Goal: Transaction & Acquisition: Purchase product/service

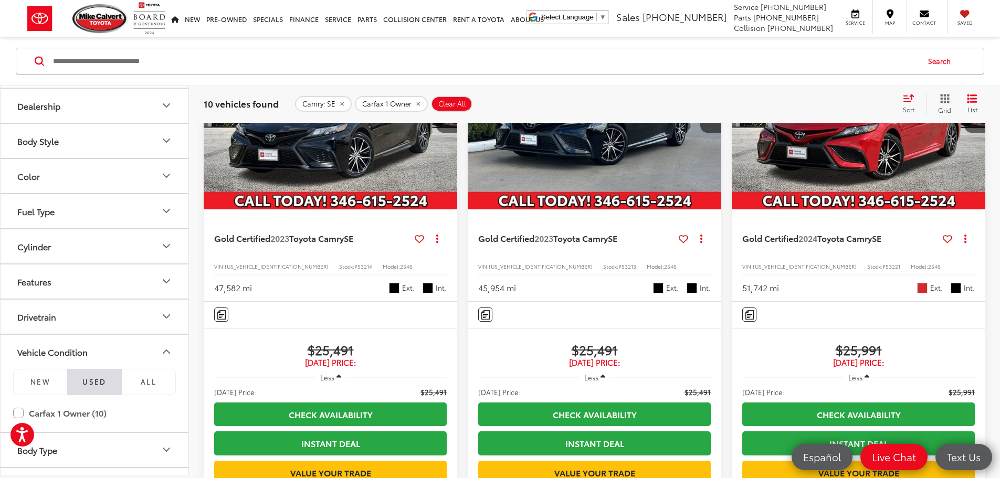
scroll to position [202, 0]
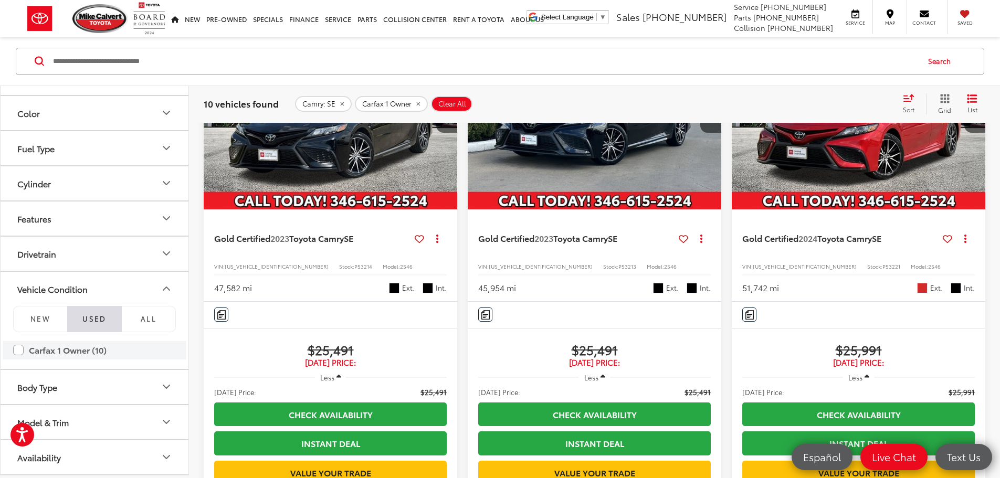
click at [17, 350] on label "Carfax 1 Owner (10)" at bounding box center [94, 350] width 163 height 18
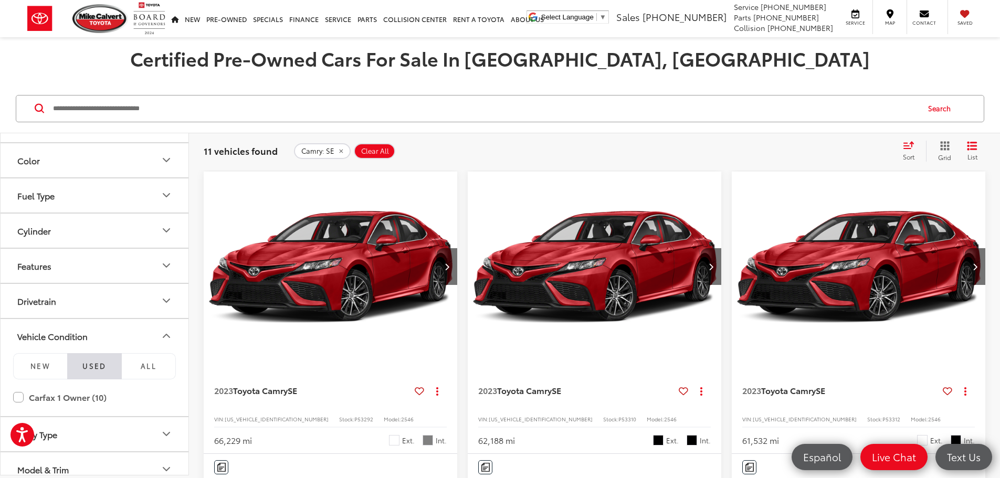
click at [174, 155] on button "Color" at bounding box center [95, 160] width 189 height 34
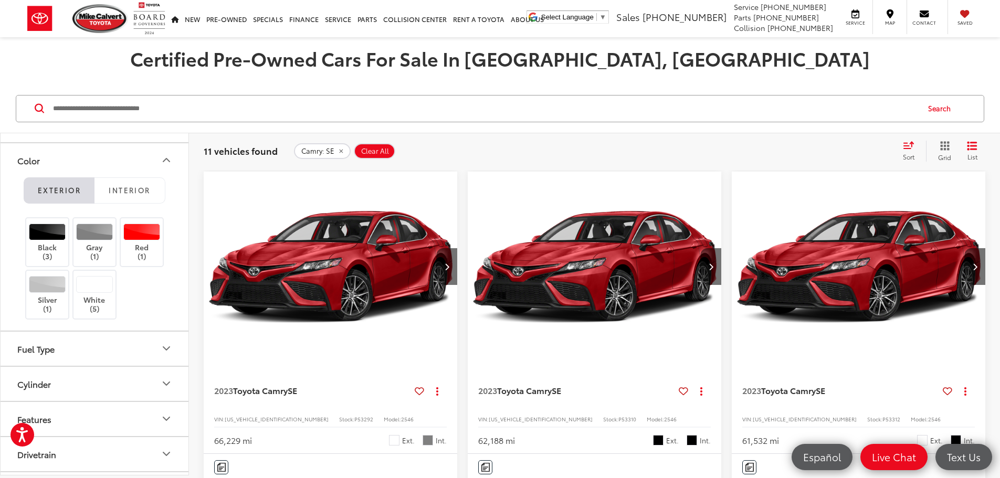
click at [166, 158] on icon "Color" at bounding box center [166, 160] width 13 height 13
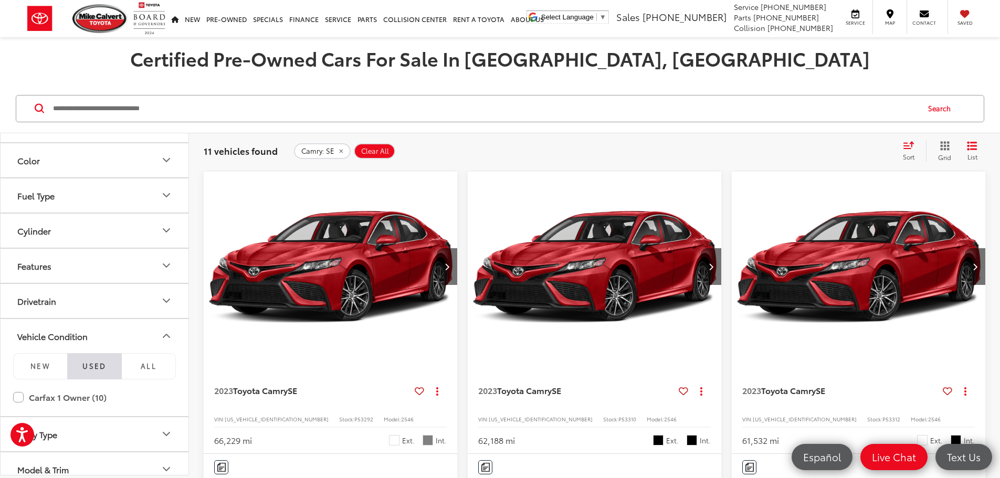
click at [334, 151] on button "Camry: SE" at bounding box center [322, 151] width 57 height 16
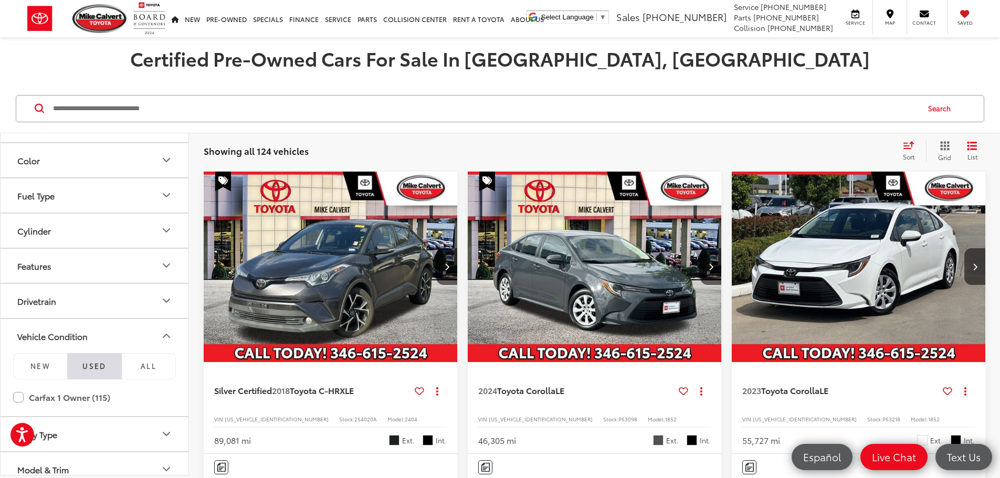
click at [163, 259] on icon "Features" at bounding box center [166, 265] width 13 height 13
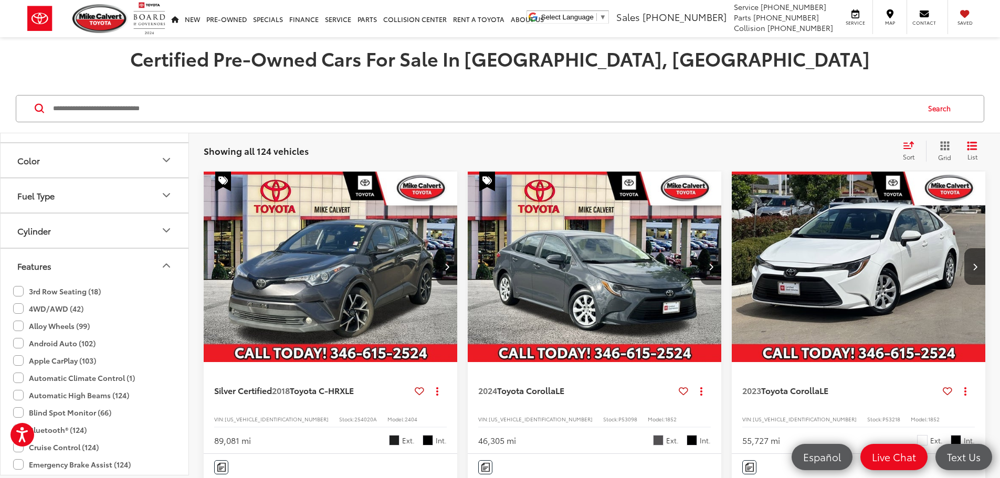
click at [19, 345] on label "Android Auto (102)" at bounding box center [54, 343] width 82 height 17
click at [163, 268] on icon "Features" at bounding box center [166, 265] width 13 height 13
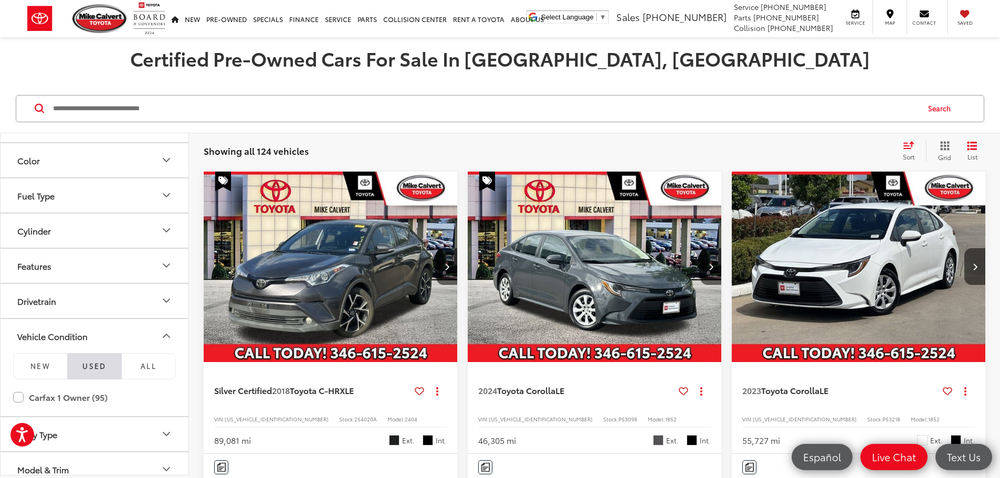
click at [169, 228] on icon "Cylinder" at bounding box center [166, 230] width 13 height 13
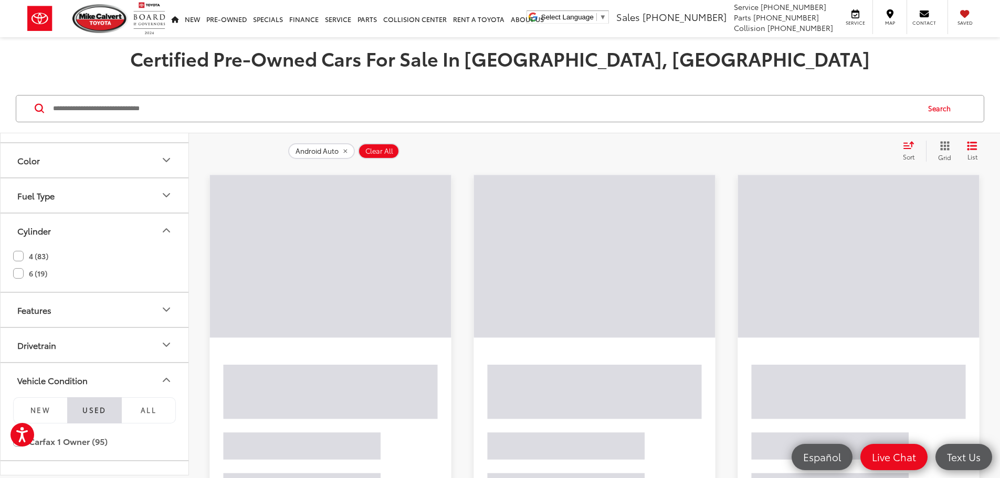
click at [20, 256] on label "4 (83)" at bounding box center [30, 256] width 35 height 17
click at [162, 234] on icon "Cylinder" at bounding box center [166, 230] width 13 height 13
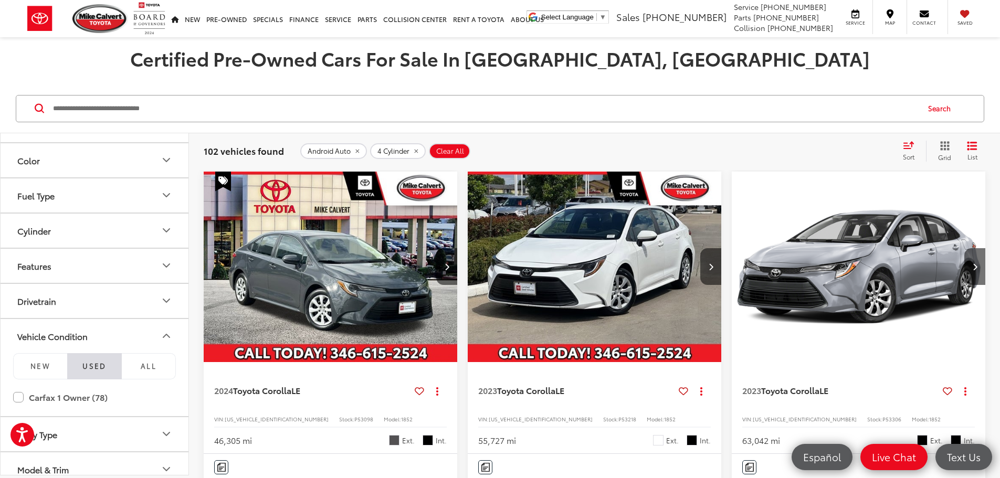
click at [145, 213] on button "Fuel Type" at bounding box center [95, 195] width 189 height 34
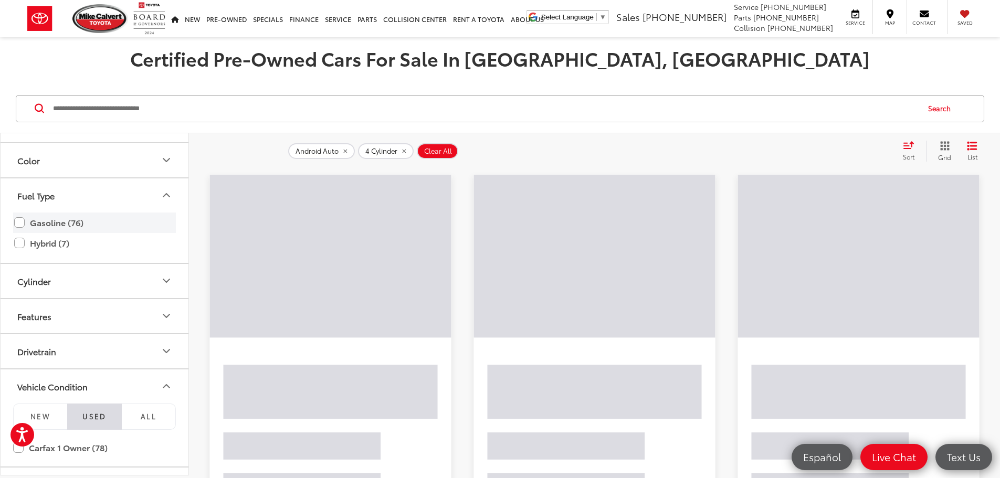
scroll to position [149, 0]
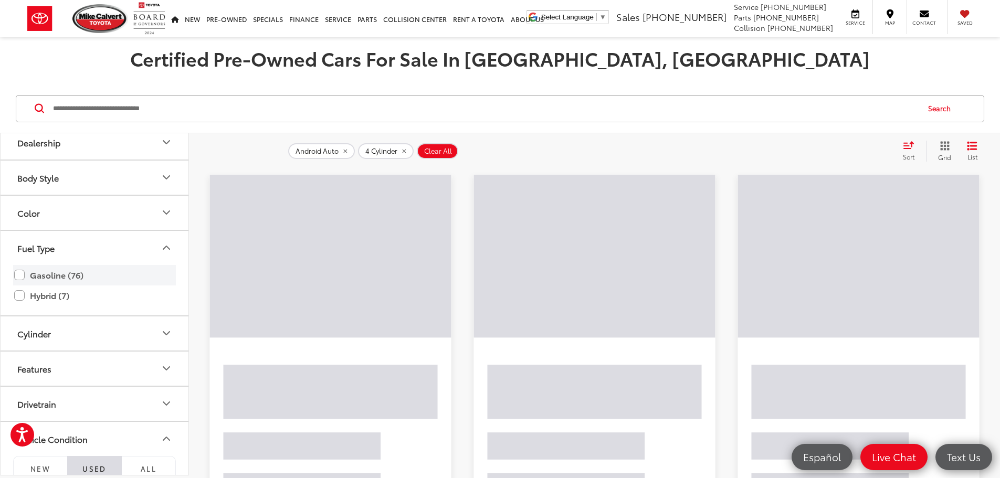
click at [26, 279] on label "Gasoline (76)" at bounding box center [94, 275] width 161 height 18
click at [167, 245] on icon "Fuel Type" at bounding box center [166, 247] width 13 height 13
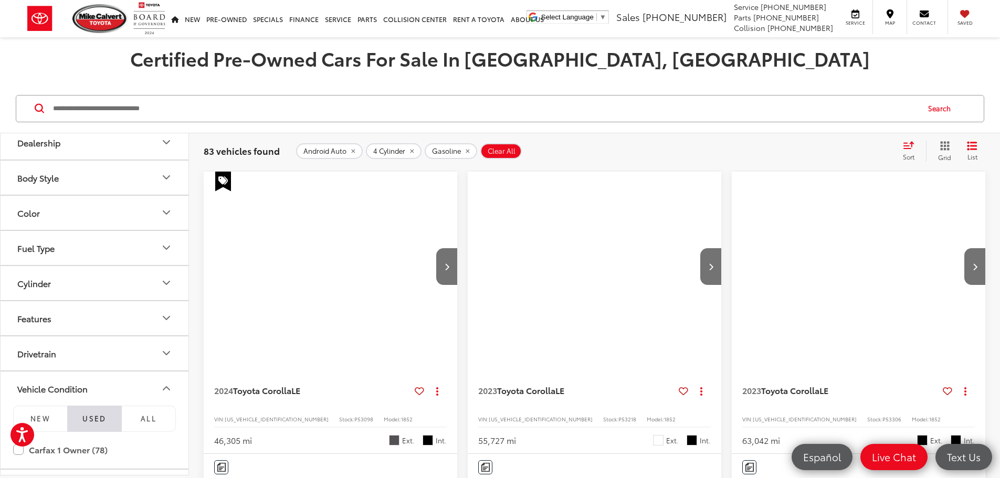
click at [162, 213] on icon "Color" at bounding box center [166, 212] width 13 height 13
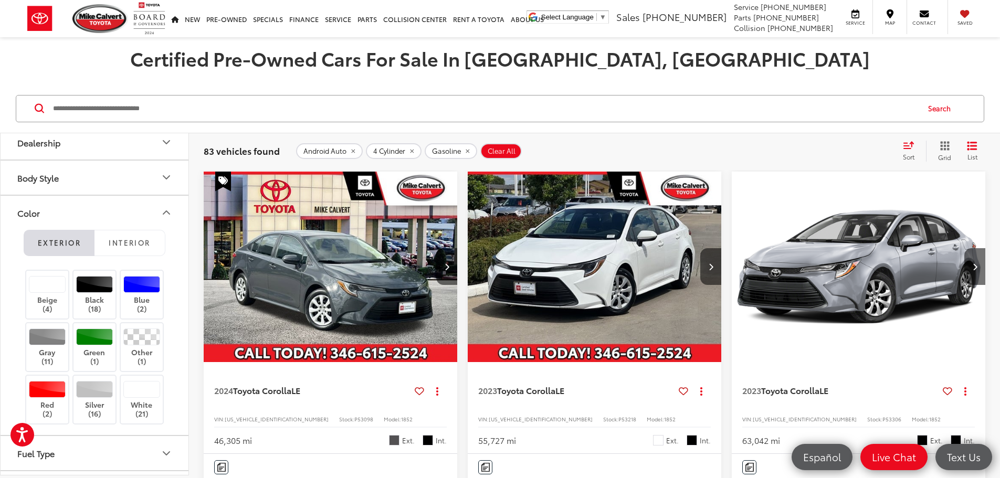
click at [157, 217] on button "Color" at bounding box center [95, 213] width 189 height 34
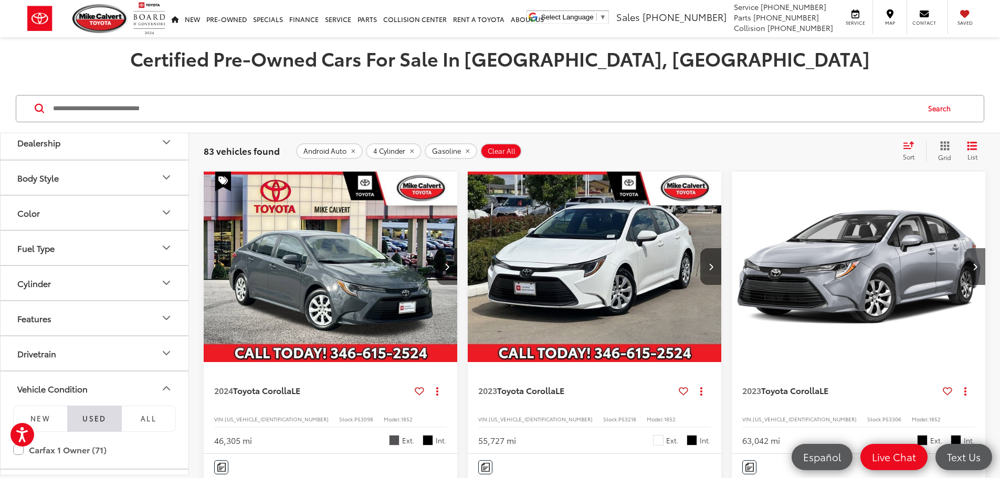
click at [156, 179] on button "Body Style" at bounding box center [95, 178] width 189 height 34
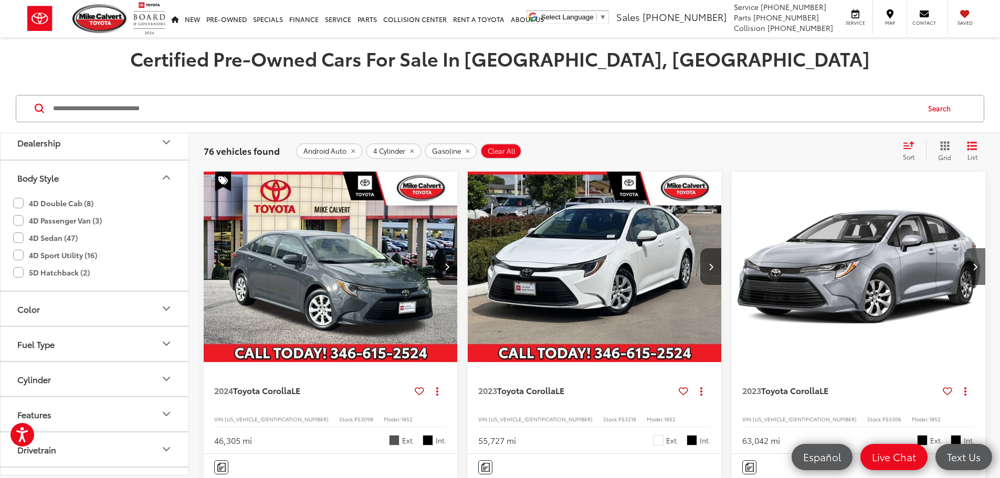
click at [18, 238] on label "4D Sedan (47)" at bounding box center [45, 237] width 65 height 17
click at [158, 182] on button "Body Style" at bounding box center [95, 178] width 189 height 34
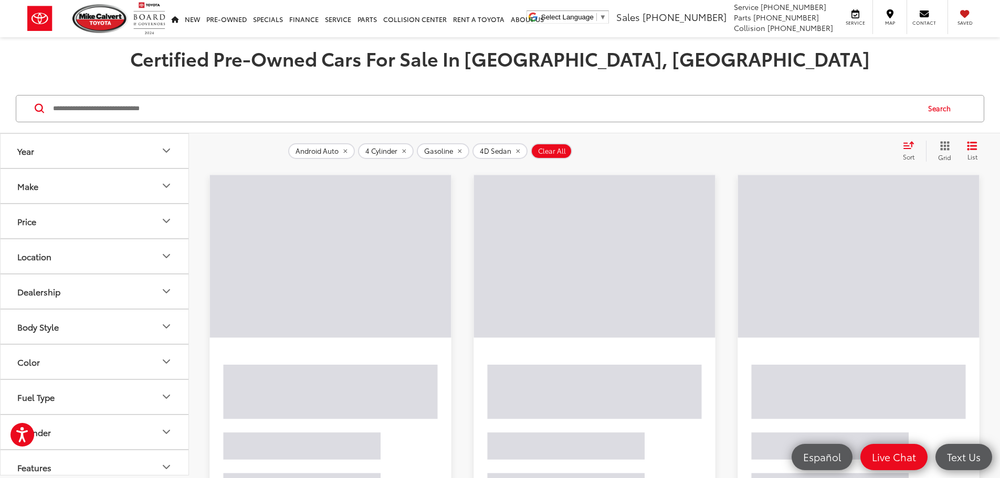
click at [146, 151] on button "Year" at bounding box center [95, 151] width 189 height 34
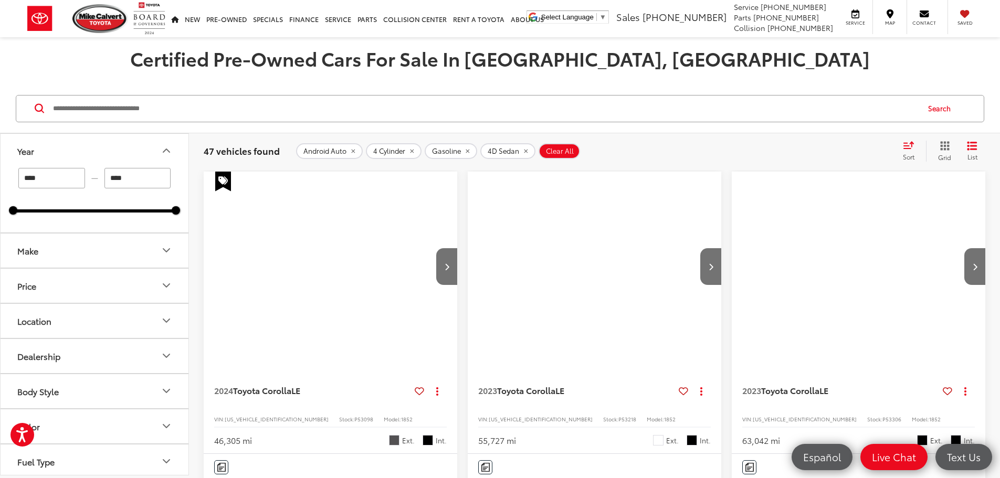
click at [146, 151] on button "Year" at bounding box center [95, 151] width 189 height 34
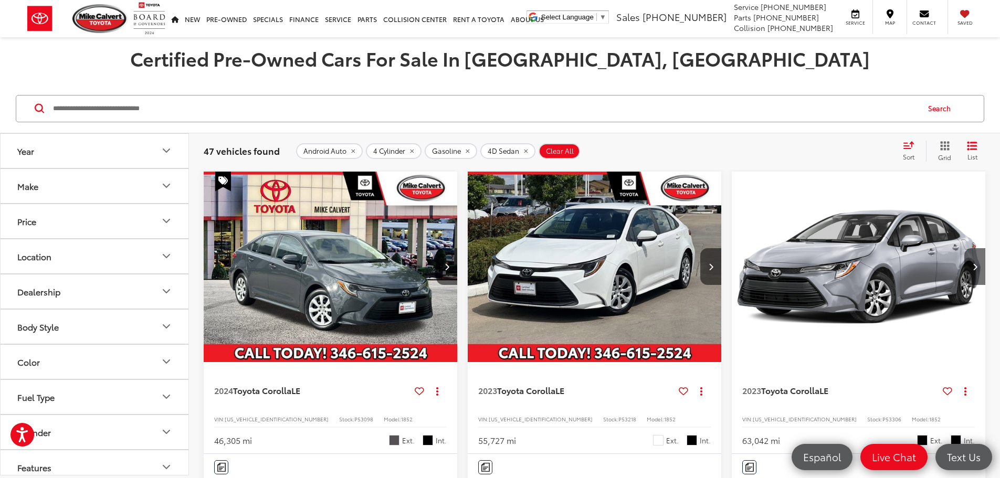
click at [146, 151] on button "Year" at bounding box center [95, 151] width 189 height 34
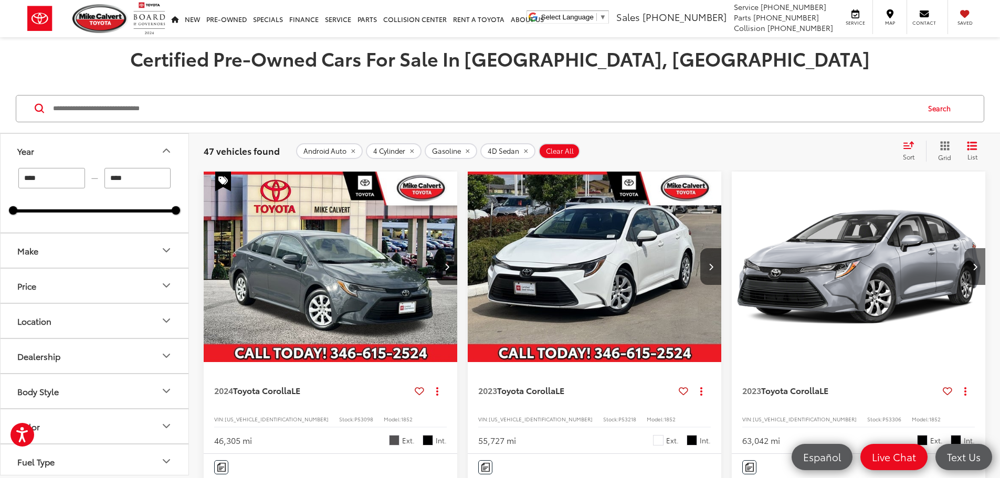
click at [135, 176] on input "****" at bounding box center [137, 178] width 67 height 20
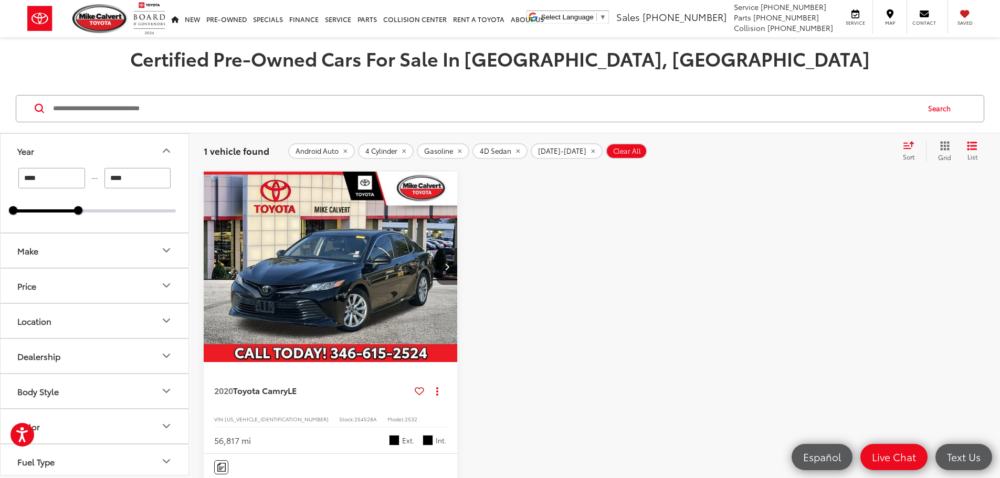
click at [121, 319] on button "Location" at bounding box center [95, 321] width 189 height 34
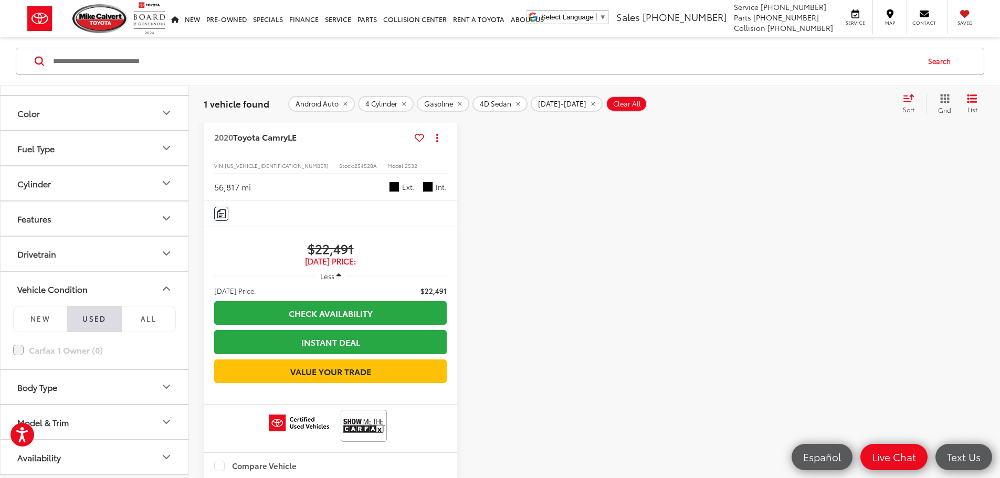
scroll to position [367, 0]
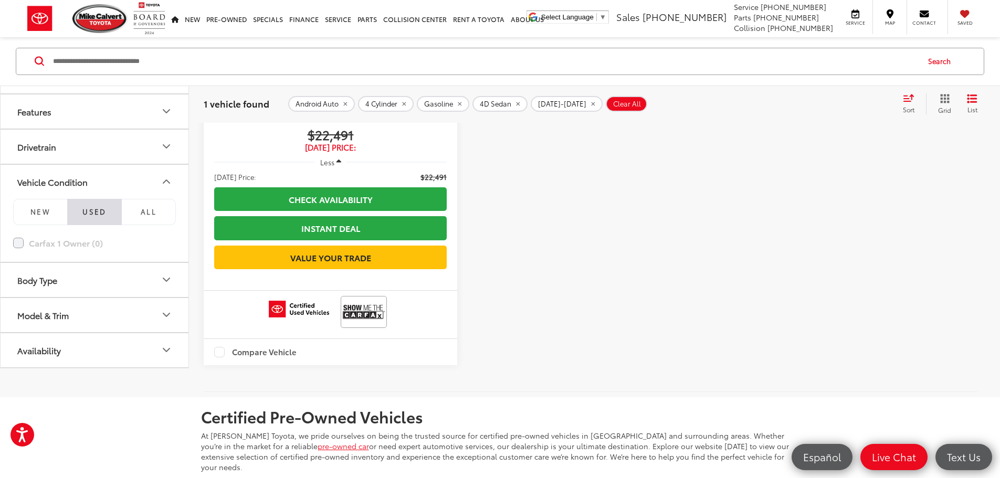
click at [109, 263] on button "Body Type" at bounding box center [95, 279] width 189 height 34
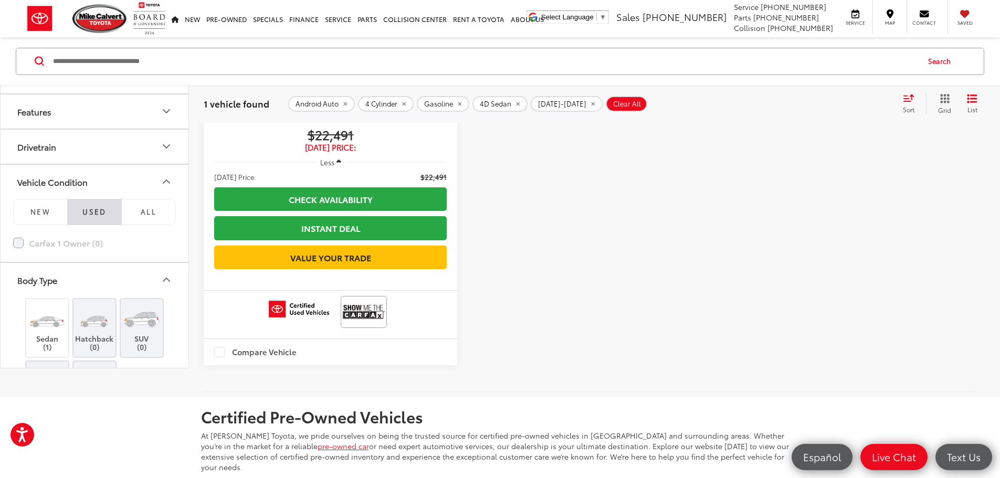
click at [109, 264] on button "Body Type" at bounding box center [95, 279] width 189 height 34
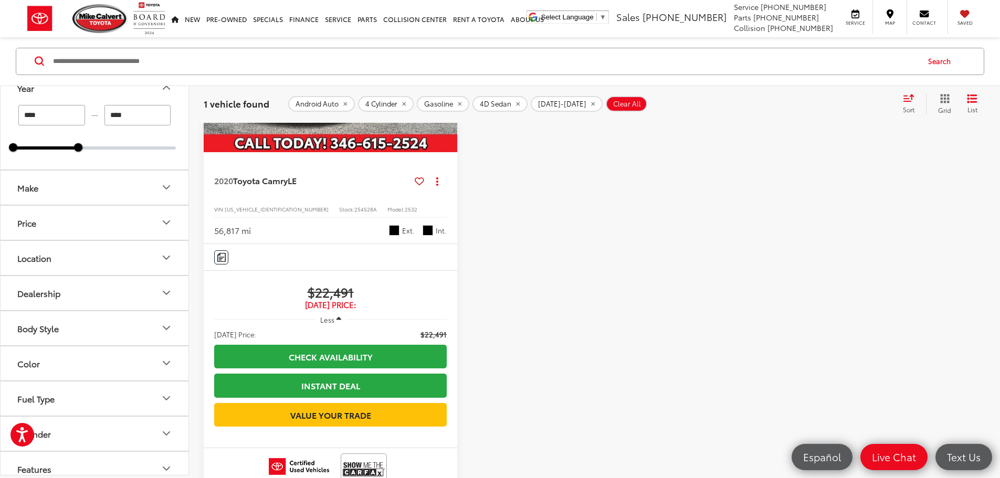
scroll to position [4, 0]
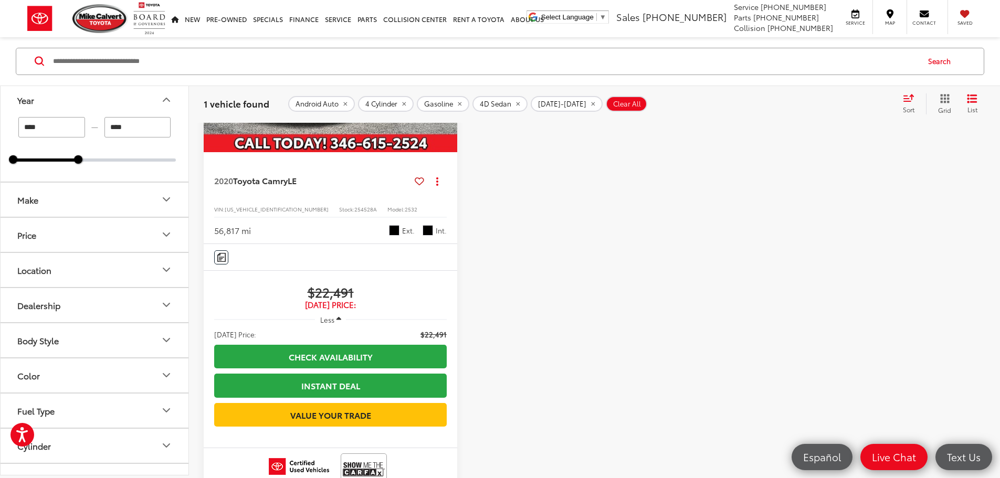
click at [85, 306] on button "Dealership" at bounding box center [95, 305] width 189 height 34
click at [87, 308] on button "Dealership" at bounding box center [95, 305] width 189 height 34
click at [82, 343] on button "Body Style" at bounding box center [95, 340] width 189 height 34
click at [16, 384] on label "4D Sport Utility (4)" at bounding box center [53, 383] width 81 height 17
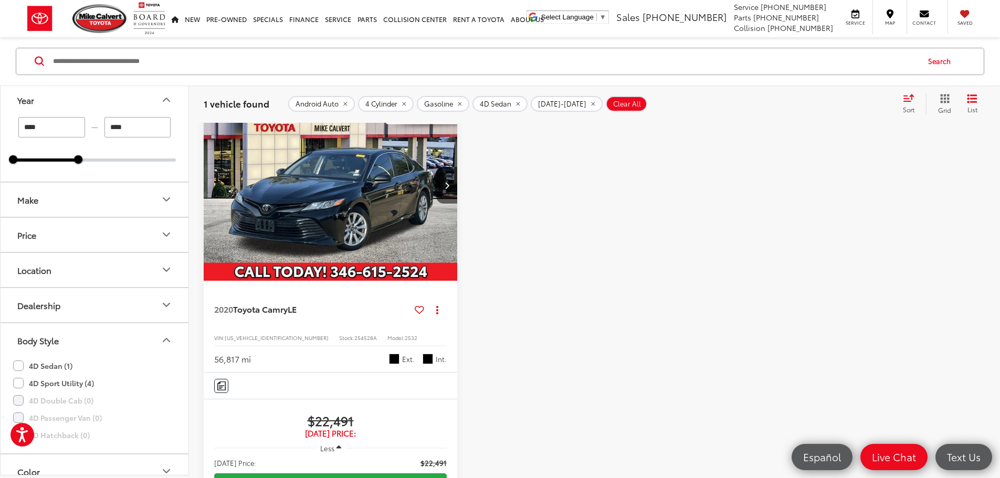
scroll to position [47, 0]
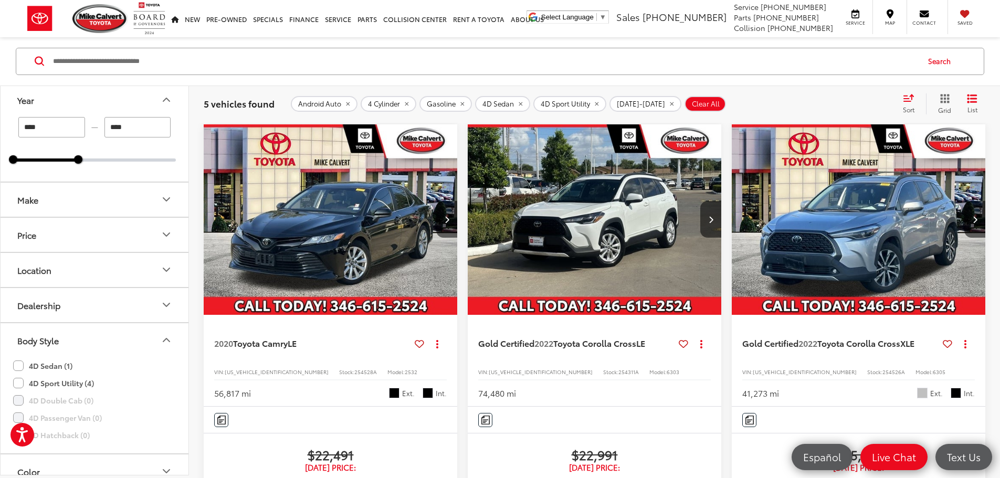
click at [20, 384] on label "4D Sport Utility (4)" at bounding box center [53, 383] width 81 height 17
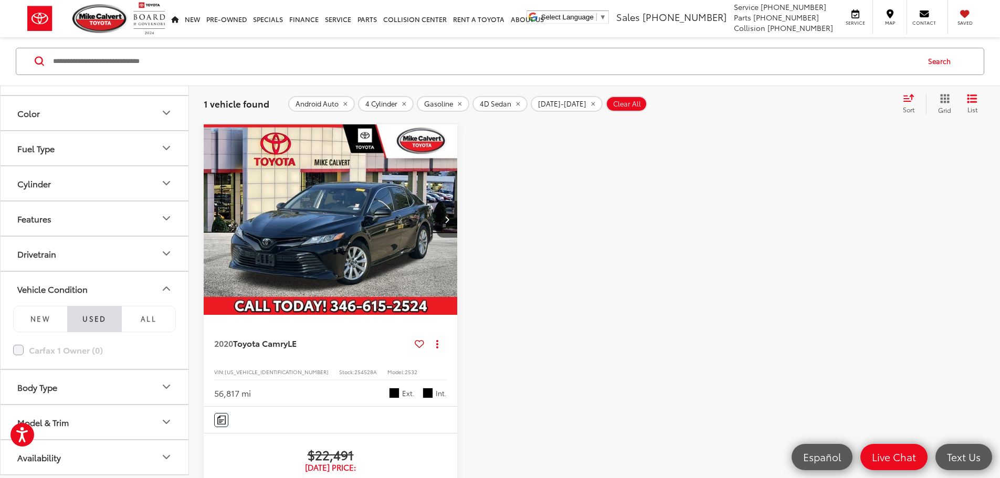
scroll to position [205, 0]
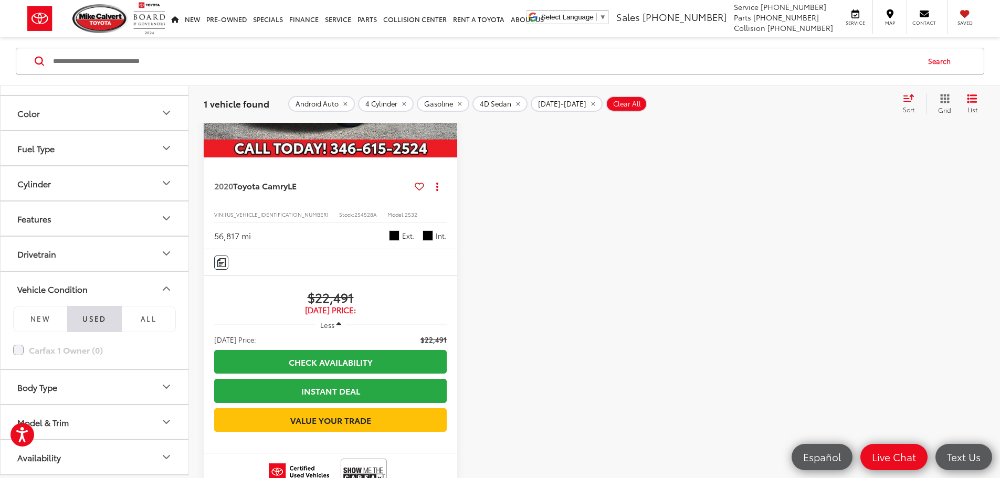
click at [98, 379] on button "Body Type" at bounding box center [95, 387] width 189 height 34
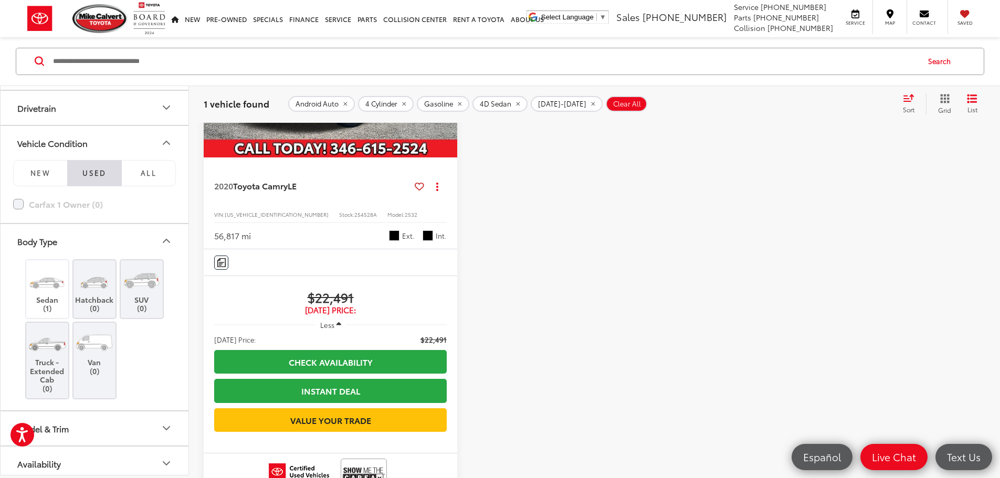
scroll to position [514, 0]
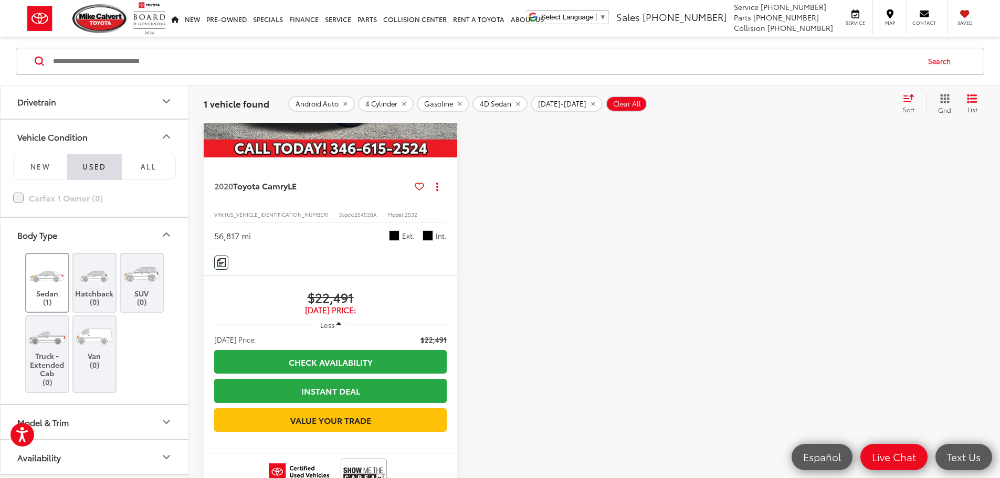
click at [62, 294] on label "Sedan (1)" at bounding box center [47, 283] width 43 height 47
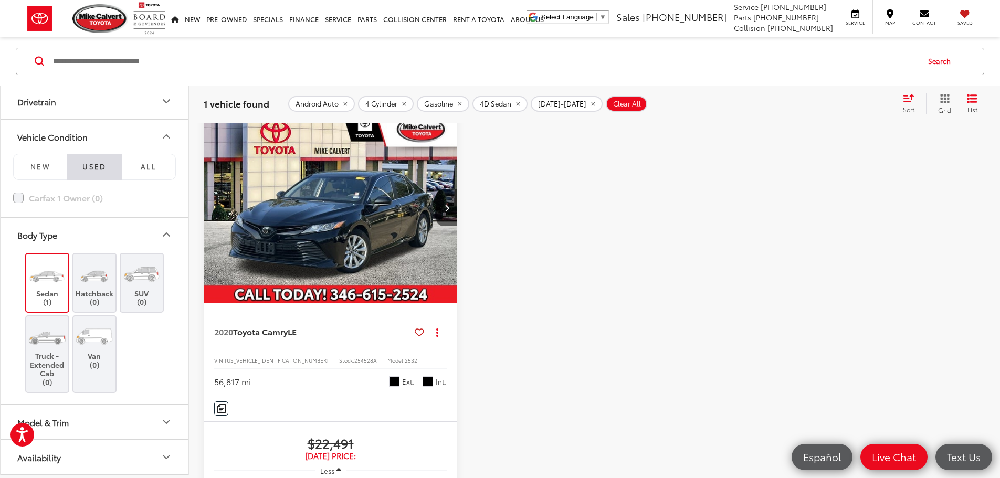
scroll to position [47, 0]
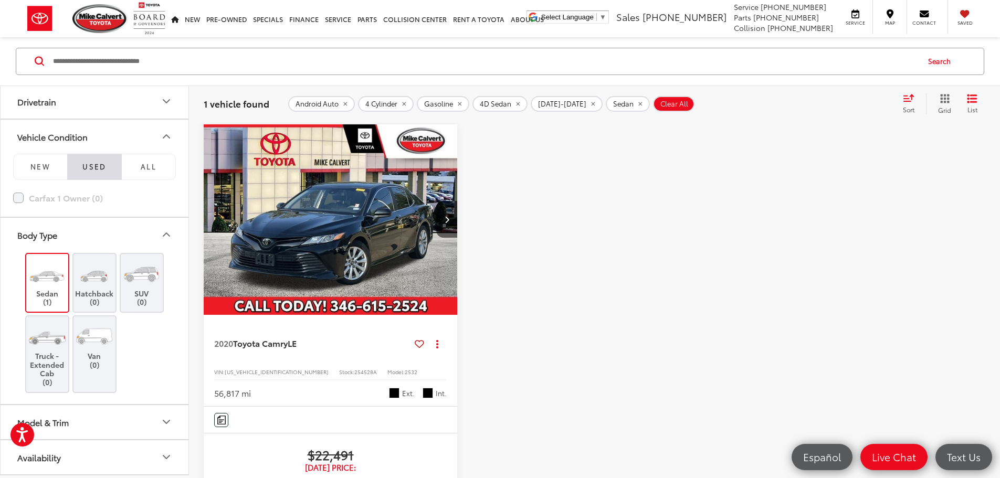
click at [164, 232] on icon "Body Type" at bounding box center [166, 235] width 13 height 13
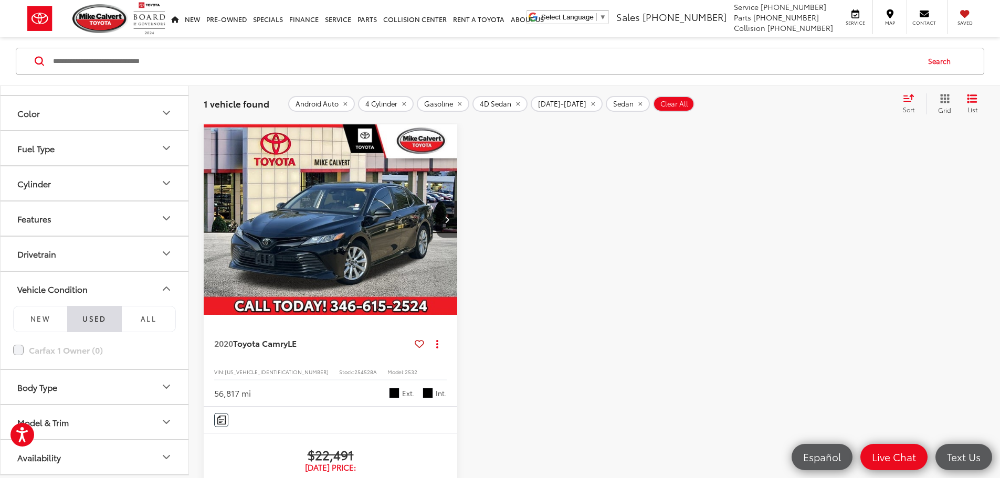
scroll to position [362, 0]
click at [162, 288] on icon "Vehicle Condition" at bounding box center [166, 289] width 13 height 13
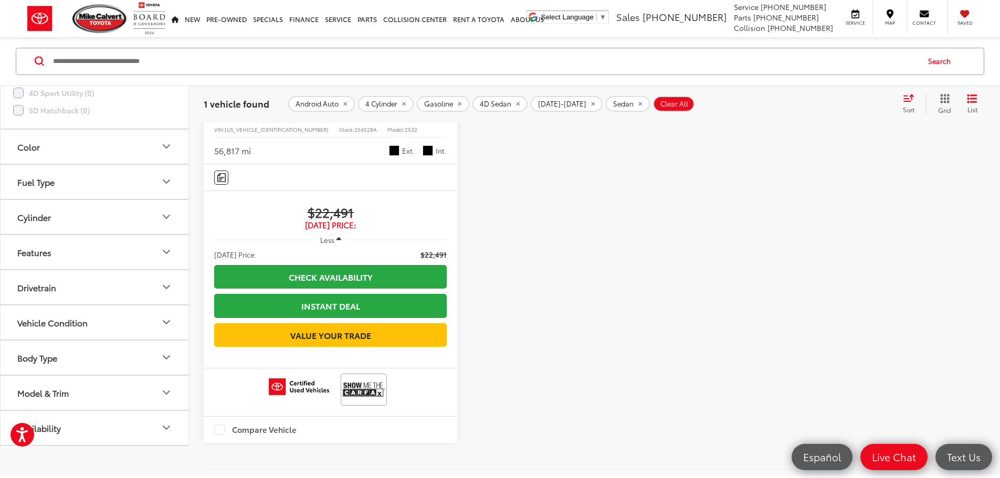
scroll to position [310, 0]
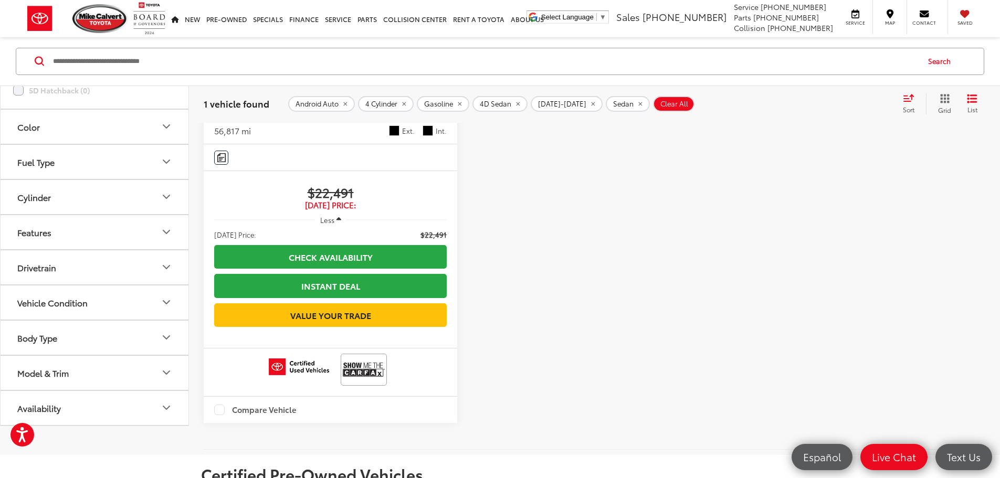
click at [146, 266] on button "Drivetrain" at bounding box center [95, 267] width 189 height 34
click at [124, 259] on button "Drivetrain" at bounding box center [95, 267] width 189 height 34
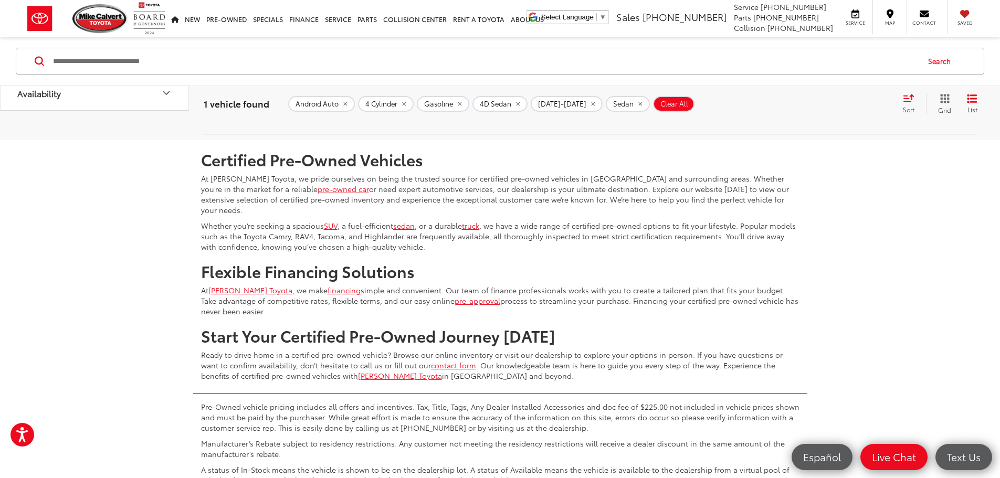
scroll to position [467, 0]
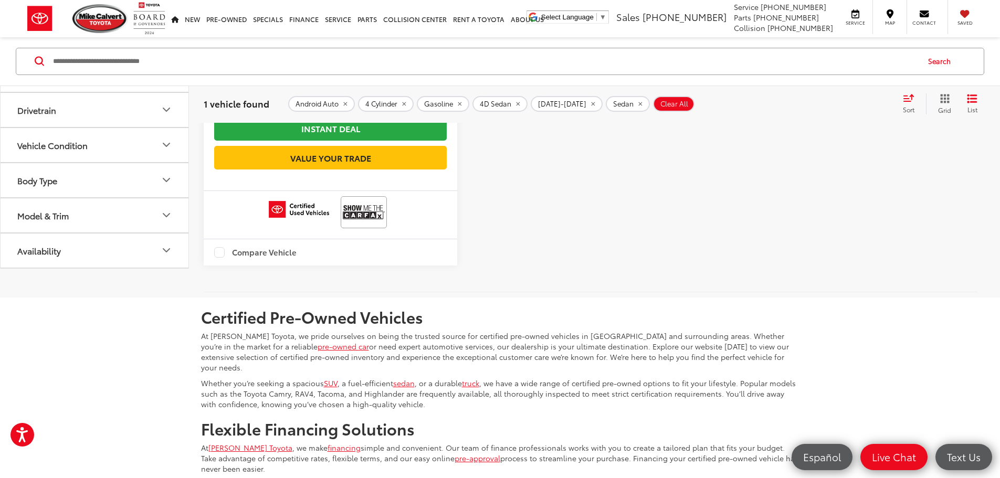
click at [130, 237] on button "Availability" at bounding box center [95, 250] width 189 height 34
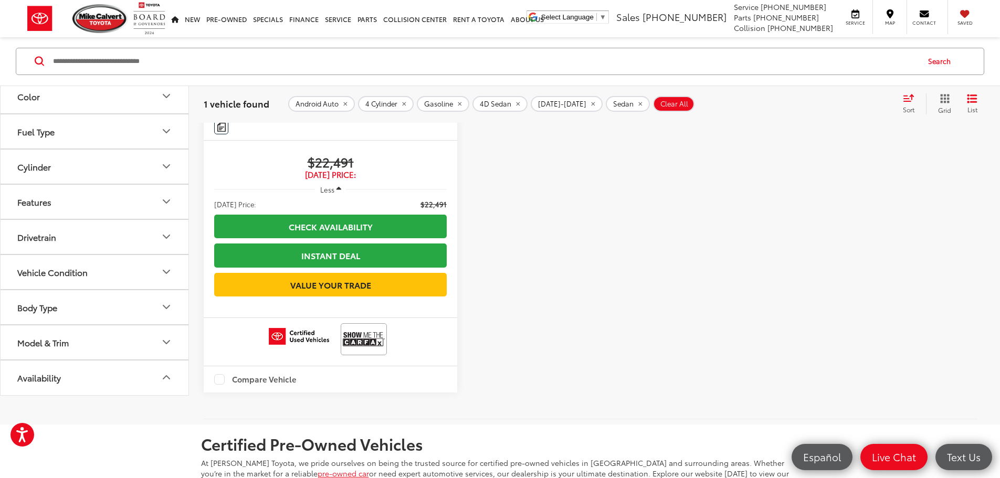
scroll to position [310, 0]
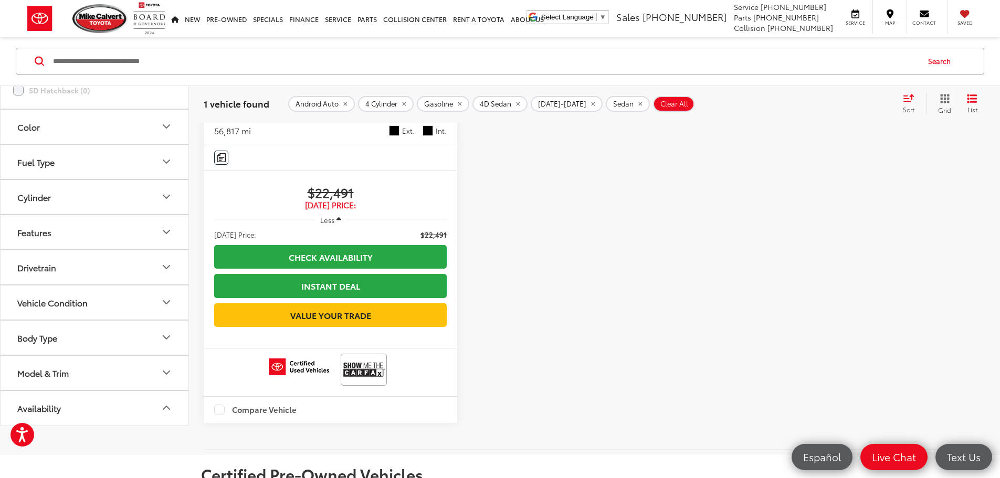
click at [129, 361] on button "Model & Trim" at bounding box center [95, 372] width 189 height 34
click at [31, 298] on label "Camry (1)" at bounding box center [95, 302] width 142 height 18
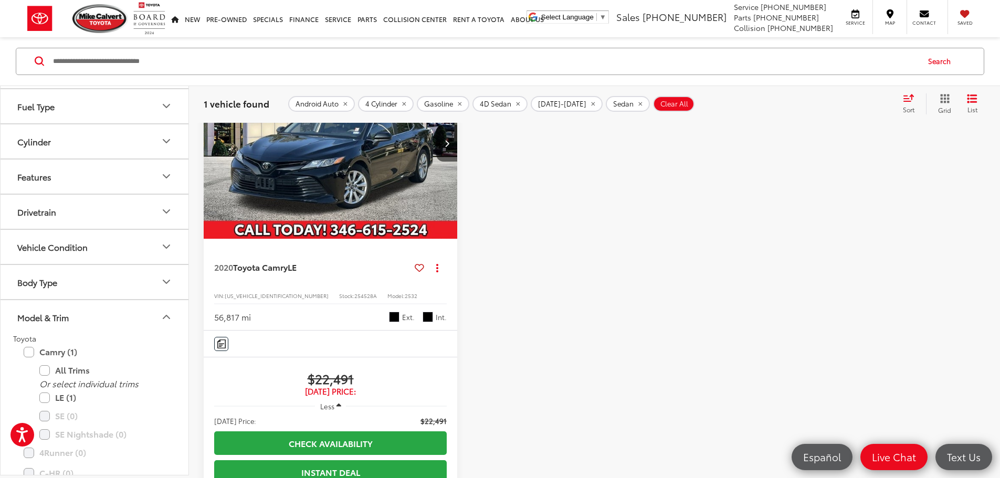
scroll to position [47, 0]
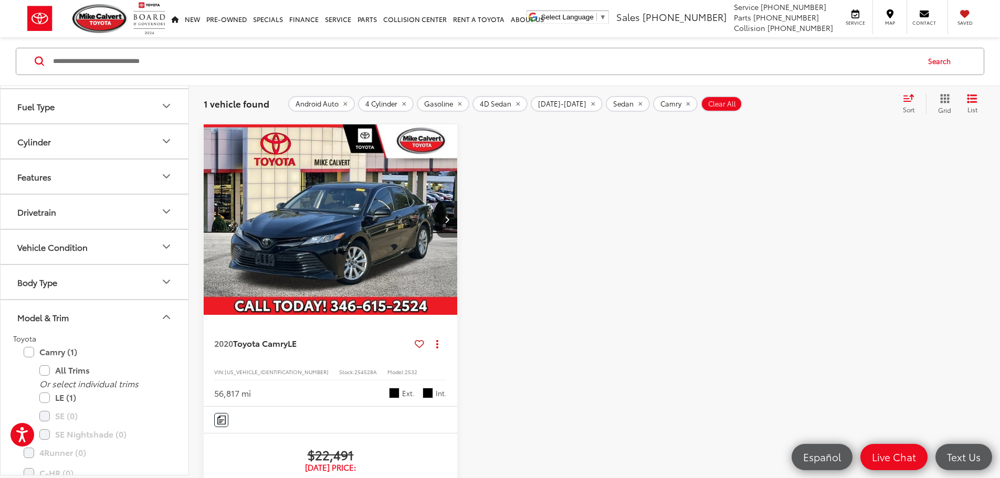
click at [105, 271] on button "Body Type" at bounding box center [95, 282] width 189 height 34
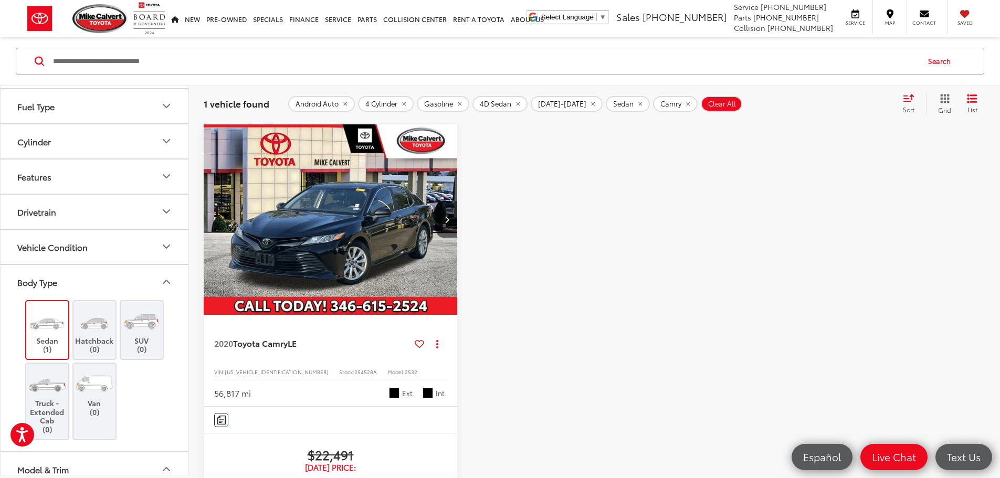
click at [87, 257] on button "Vehicle Condition" at bounding box center [95, 247] width 189 height 34
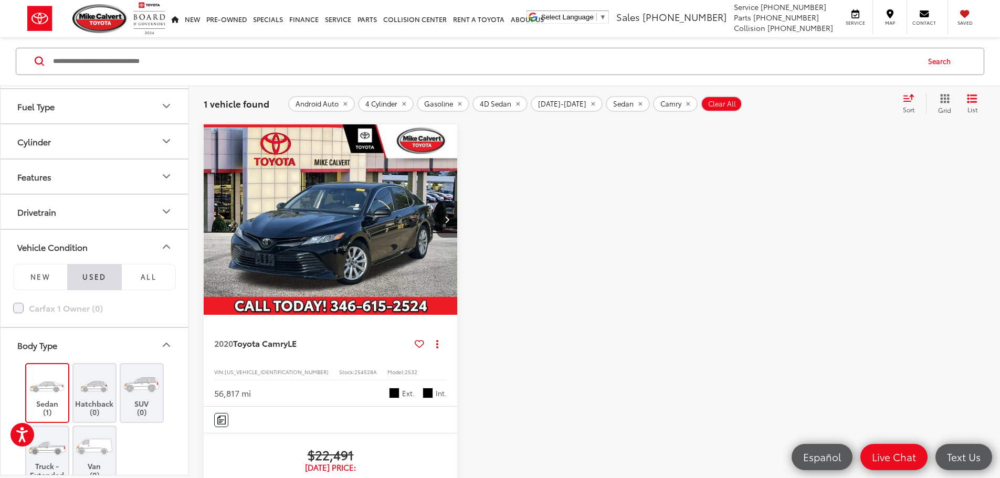
click at [103, 240] on button "Vehicle Condition" at bounding box center [95, 247] width 189 height 34
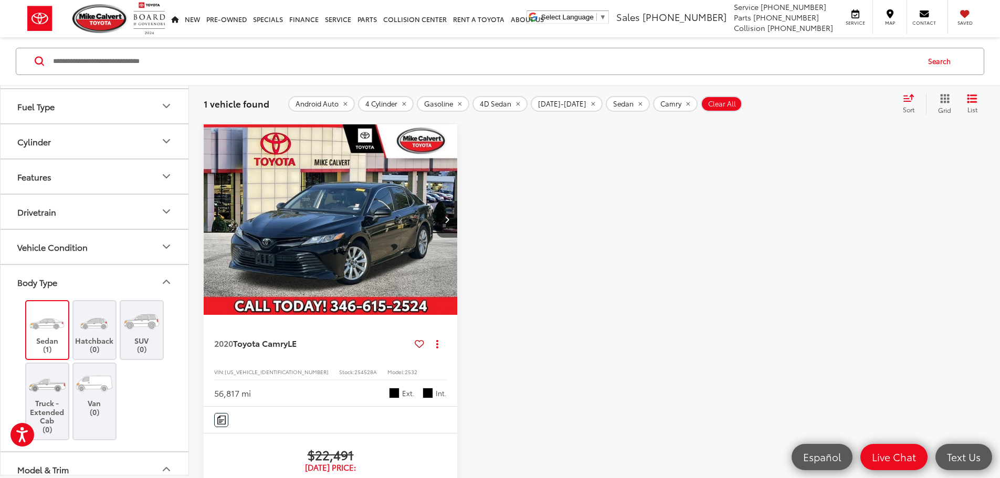
click at [116, 215] on button "Drivetrain" at bounding box center [95, 212] width 189 height 34
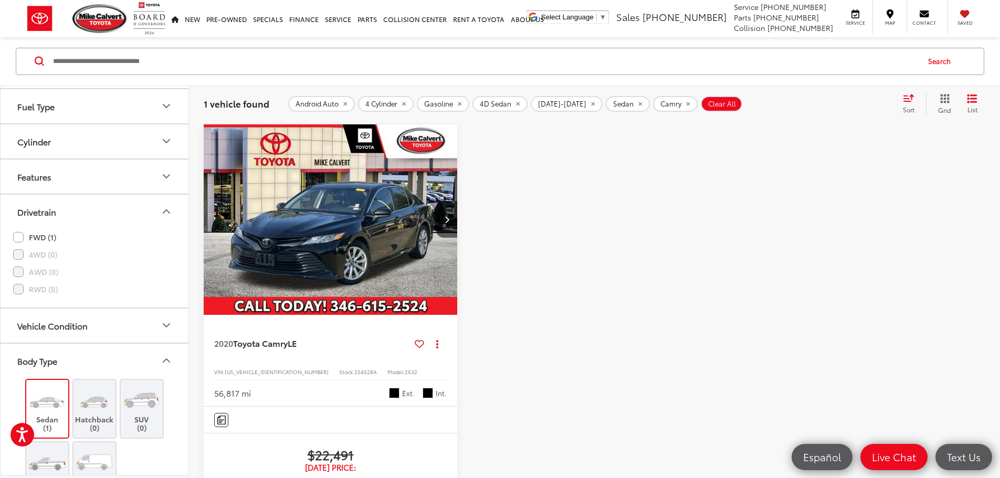
click at [114, 214] on button "Drivetrain" at bounding box center [95, 212] width 189 height 34
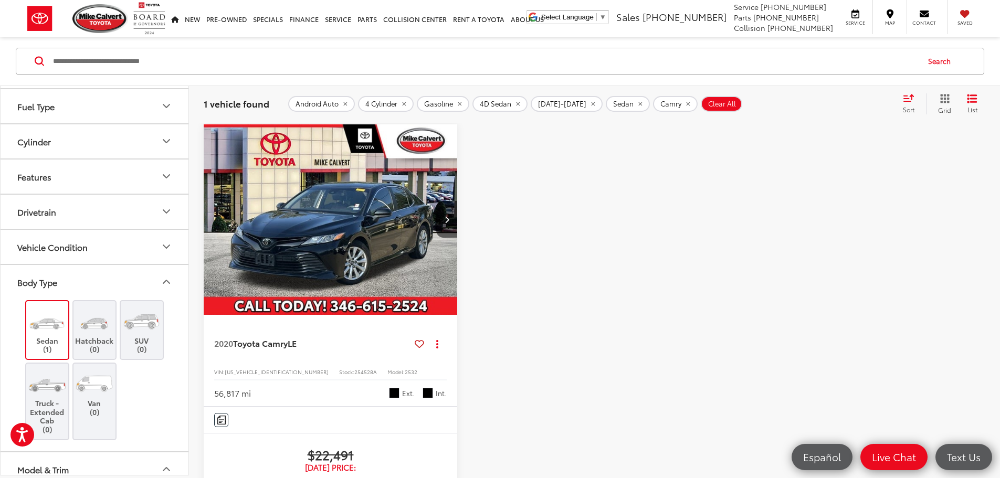
click at [347, 100] on button "Android Auto" at bounding box center [321, 104] width 67 height 16
click at [567, 105] on icon "remove Sedan" at bounding box center [570, 104] width 7 height 6
click at [452, 103] on button "4D Sedan" at bounding box center [429, 104] width 55 height 16
click at [443, 101] on span "[DATE]-[DATE]" at bounding box center [434, 104] width 48 height 8
type input "****"
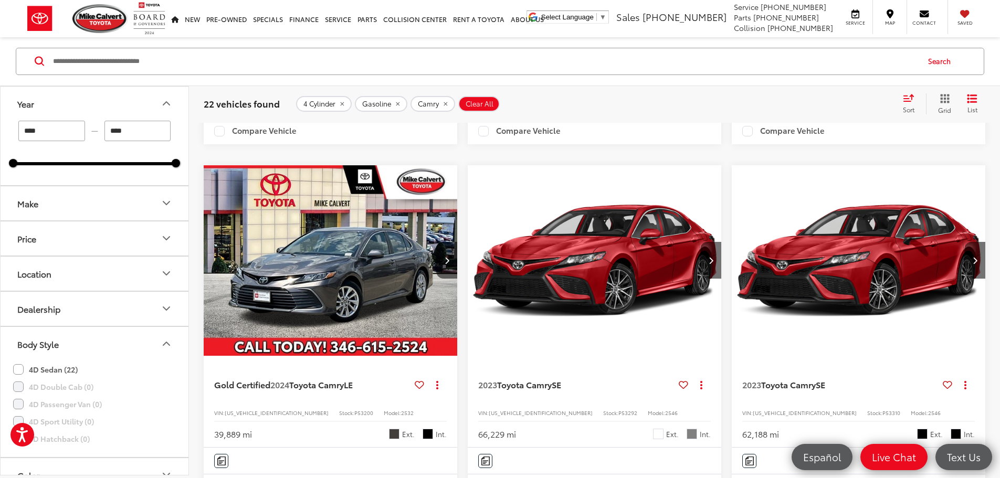
scroll to position [1779, 0]
